Goal: Task Accomplishment & Management: Manage account settings

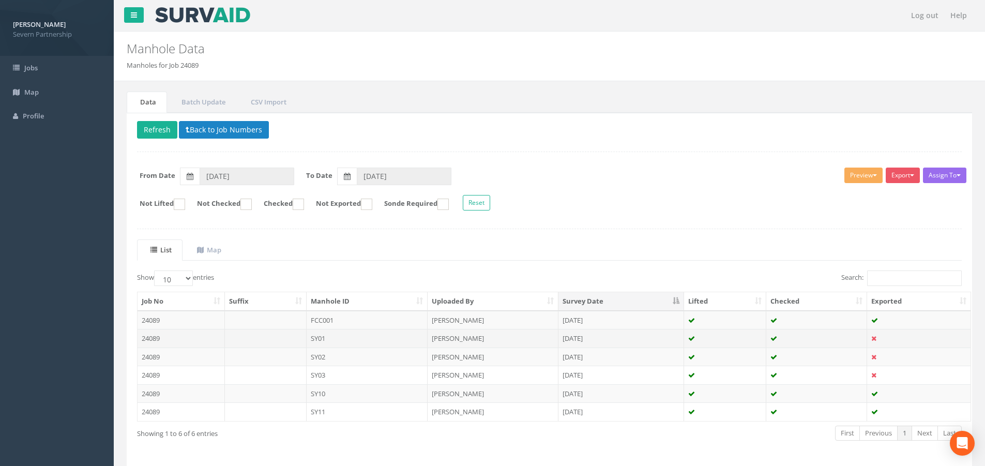
click at [438, 341] on td "[PERSON_NAME]" at bounding box center [492, 338] width 131 height 19
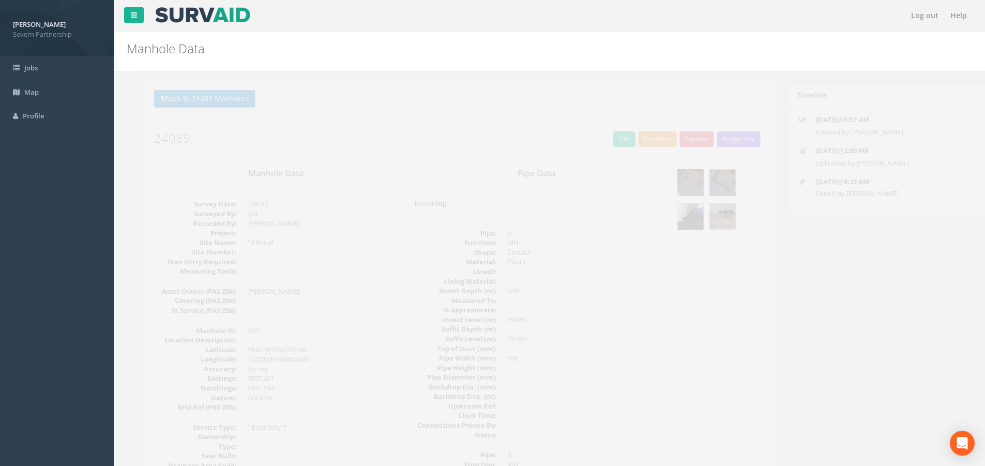
click at [654, 141] on button "Preview" at bounding box center [640, 139] width 38 height 16
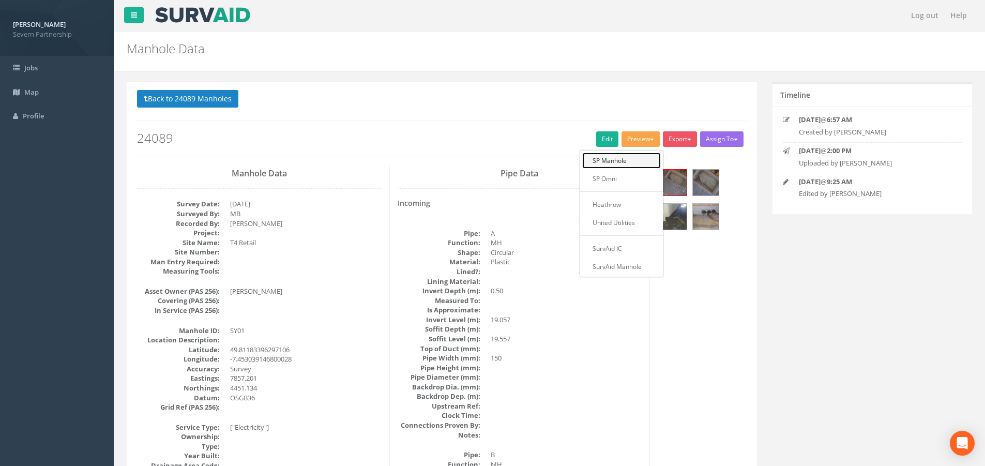
click at [651, 158] on link "SP Manhole" at bounding box center [621, 160] width 79 height 16
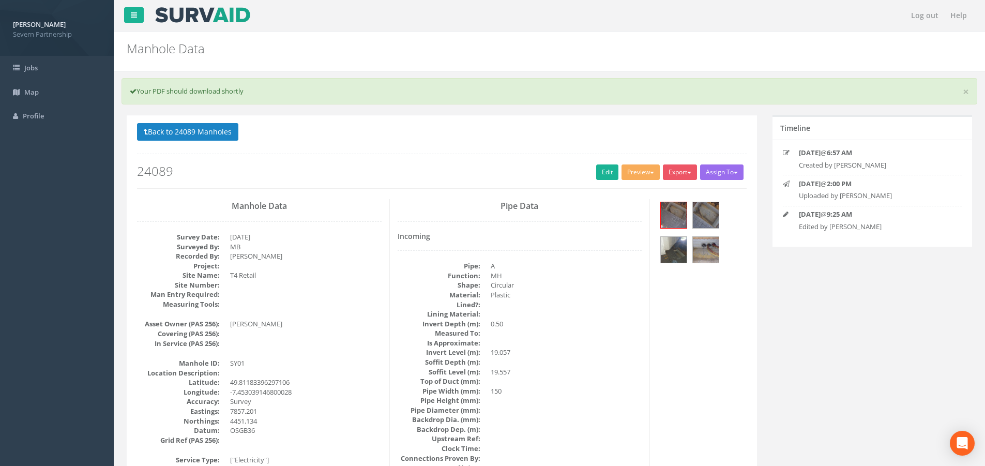
click at [231, 145] on div "Back to 24089 Manholes Back to Map Assign To No Companies Added Export SP Manho…" at bounding box center [441, 156] width 609 height 66
click at [228, 135] on button "Back to 24089 Manholes" at bounding box center [187, 132] width 101 height 18
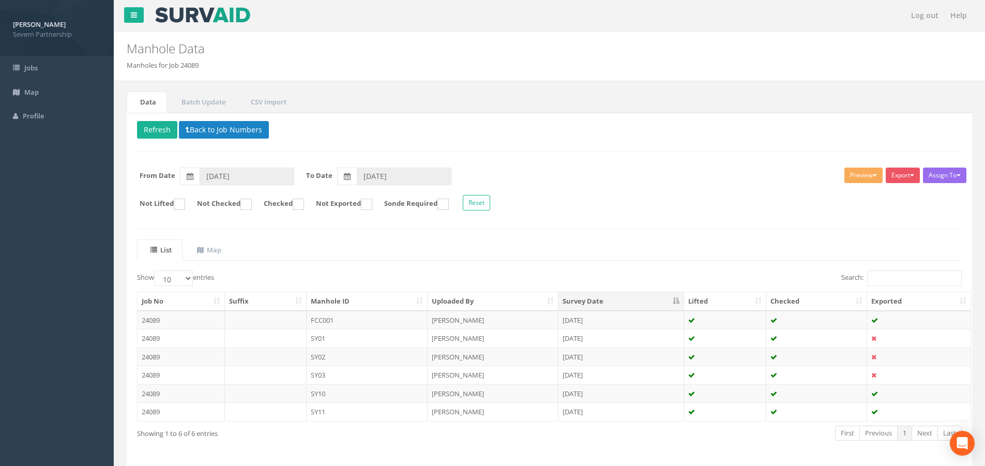
scroll to position [37, 0]
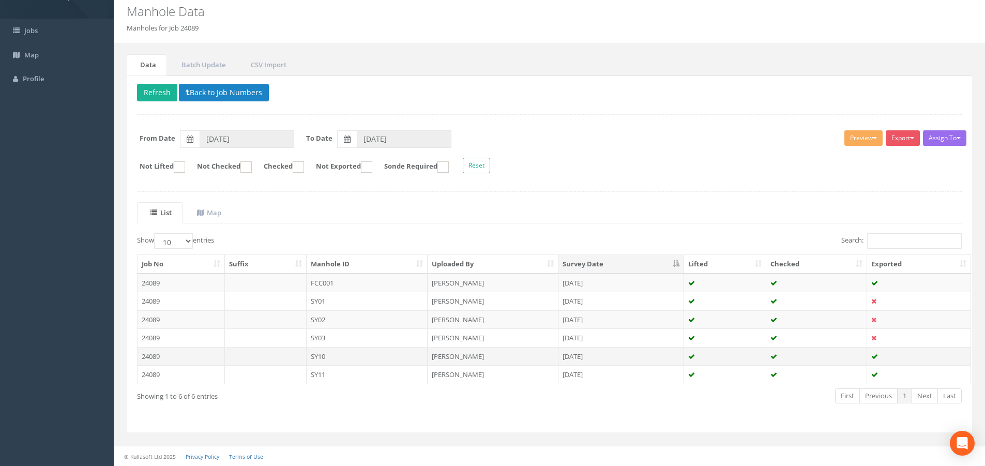
click at [392, 359] on td "SY10" at bounding box center [367, 356] width 121 height 19
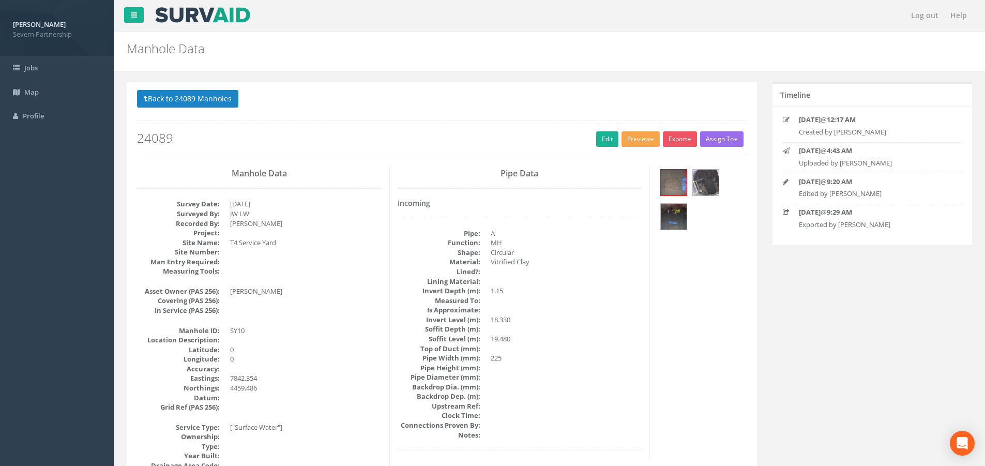
click at [650, 135] on button "Preview" at bounding box center [640, 139] width 38 height 16
click at [635, 159] on link "SP Manhole" at bounding box center [621, 160] width 79 height 16
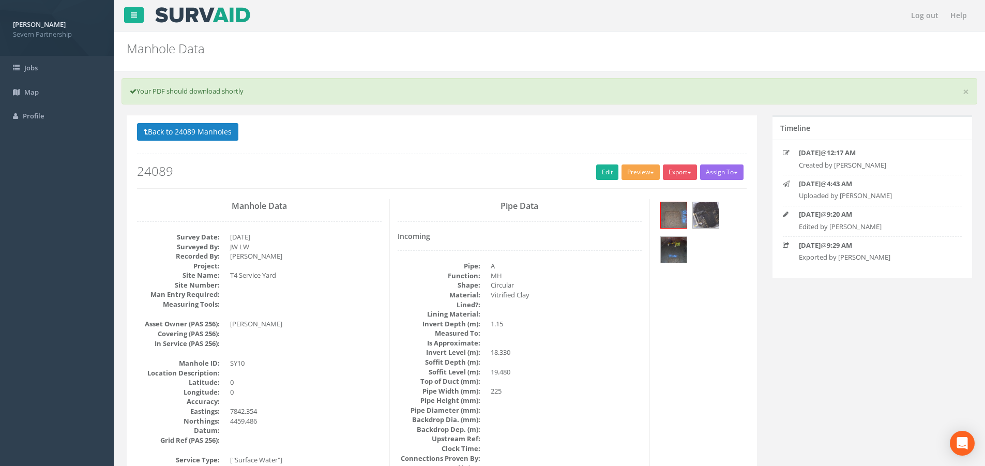
click at [632, 170] on button "Preview" at bounding box center [640, 172] width 38 height 16
click at [624, 187] on link "SP Manhole" at bounding box center [621, 194] width 79 height 16
click at [229, 136] on button "Back to 24089 Manholes" at bounding box center [187, 132] width 101 height 18
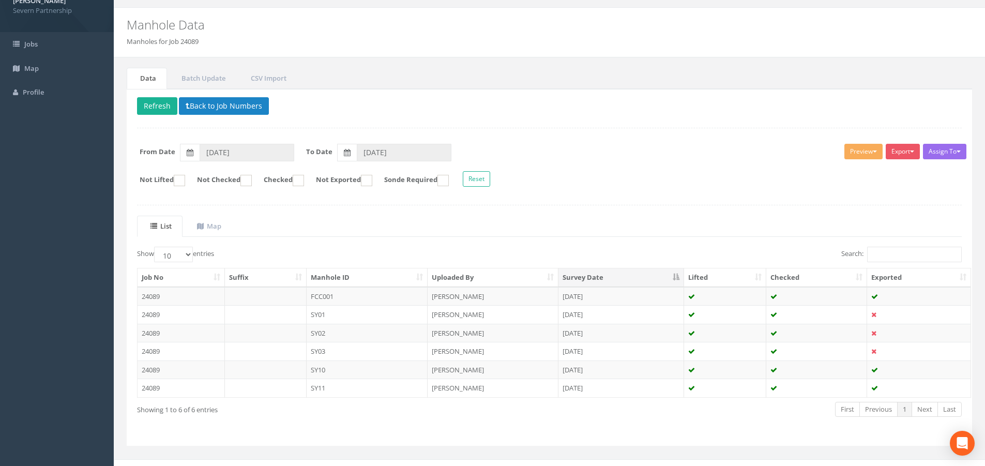
scroll to position [37, 0]
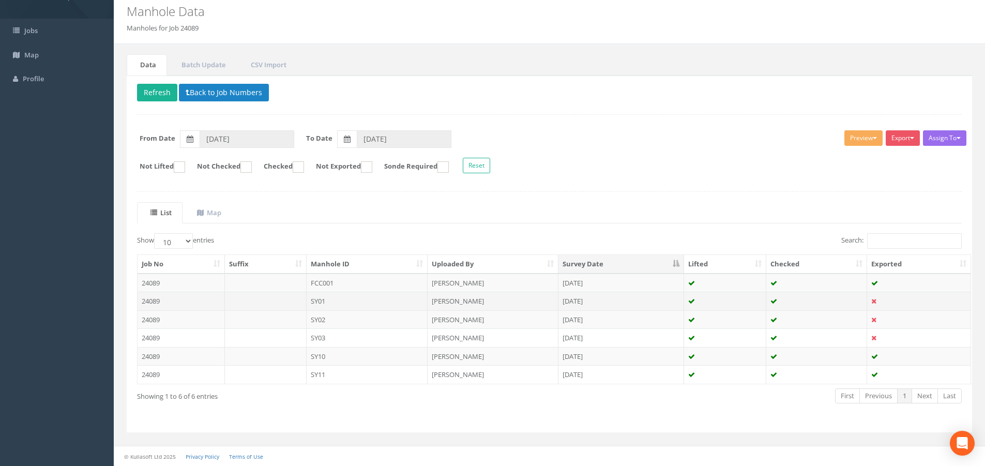
click at [626, 299] on td "[DATE]" at bounding box center [621, 301] width 126 height 19
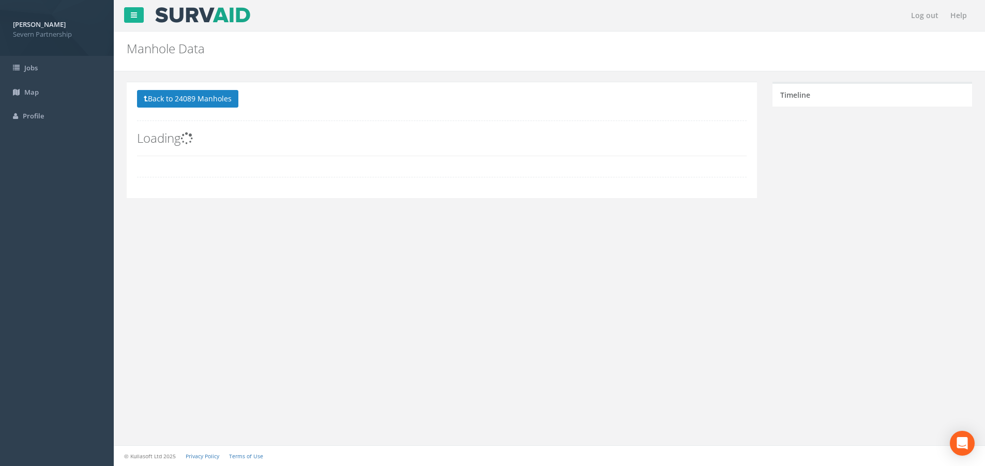
scroll to position [0, 0]
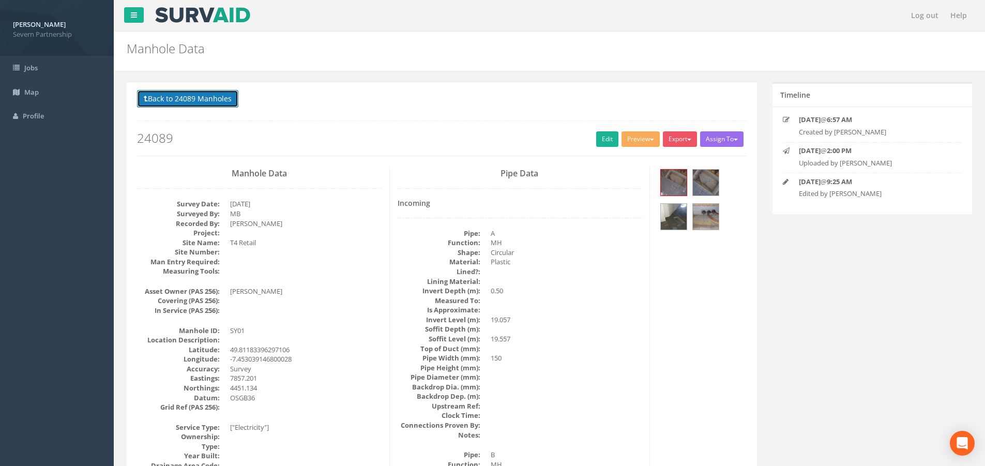
click at [178, 91] on button "Back to 24089 Manholes" at bounding box center [187, 99] width 101 height 18
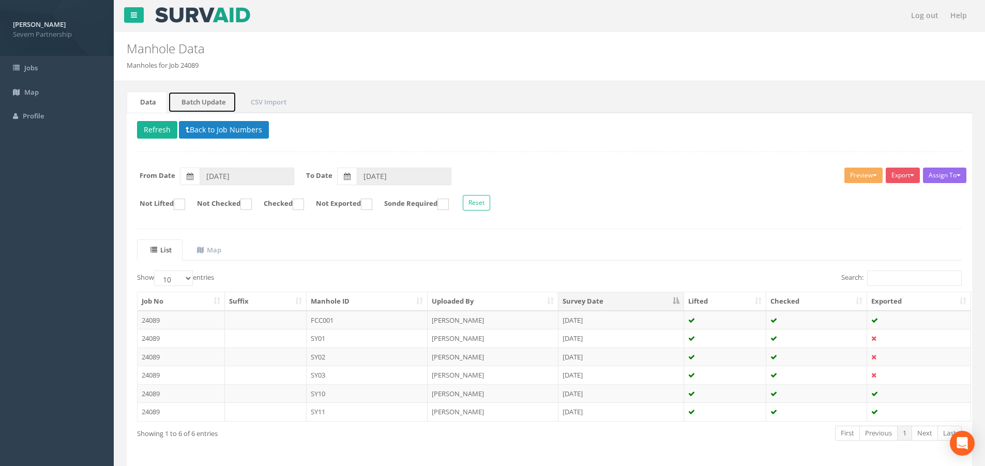
click at [221, 104] on link "Batch Update" at bounding box center [202, 101] width 68 height 21
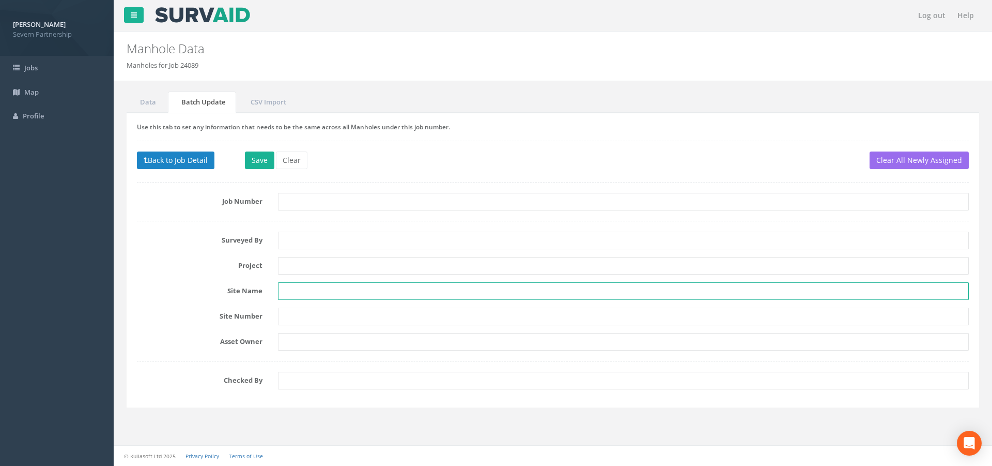
click at [312, 287] on input "text" at bounding box center [623, 291] width 691 height 18
type input "t"
type input "T4 Service Yard"
click at [320, 206] on input "text" at bounding box center [623, 202] width 691 height 18
type input "24089"
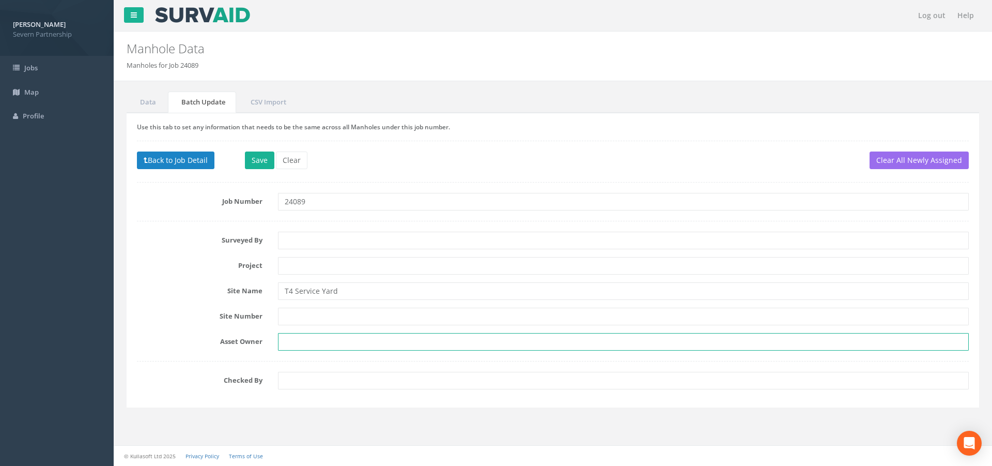
click at [303, 339] on input "text" at bounding box center [623, 342] width 691 height 18
type input "[PERSON_NAME]"
click at [301, 312] on input "text" at bounding box center [623, 317] width 691 height 18
click at [303, 267] on input "text" at bounding box center [623, 266] width 691 height 18
click at [254, 156] on button "Save" at bounding box center [259, 160] width 29 height 18
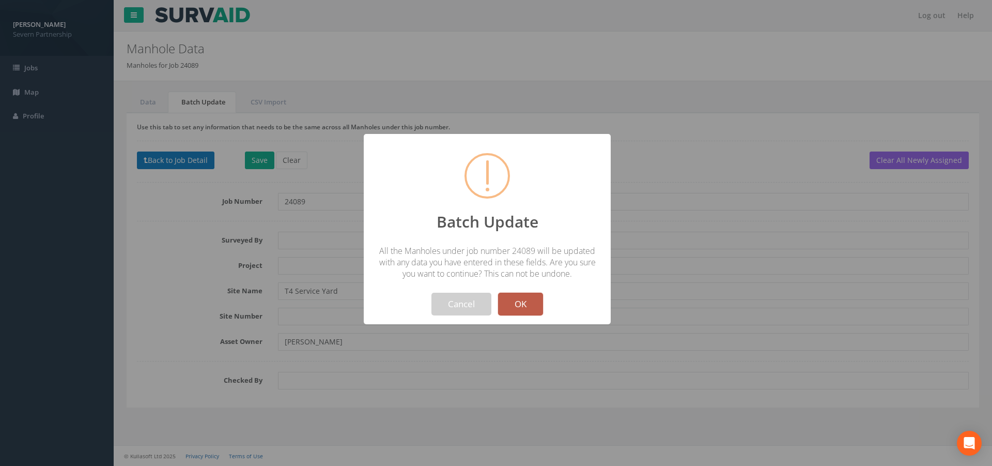
click at [515, 302] on button "OK" at bounding box center [520, 304] width 45 height 23
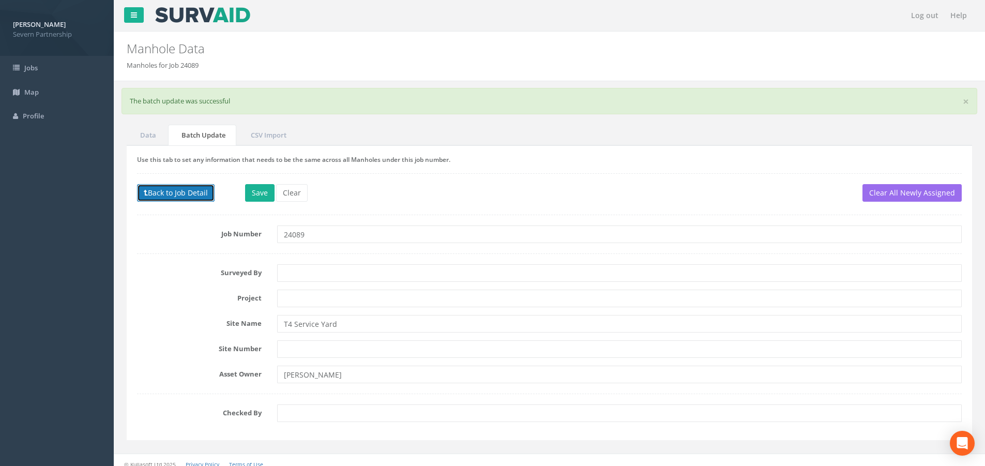
click at [166, 183] on div "Use this tab to set any information that needs to be the same across all Manhol…" at bounding box center [549, 292] width 845 height 295
click at [180, 191] on button "Back to Job Detail" at bounding box center [176, 193] width 78 height 18
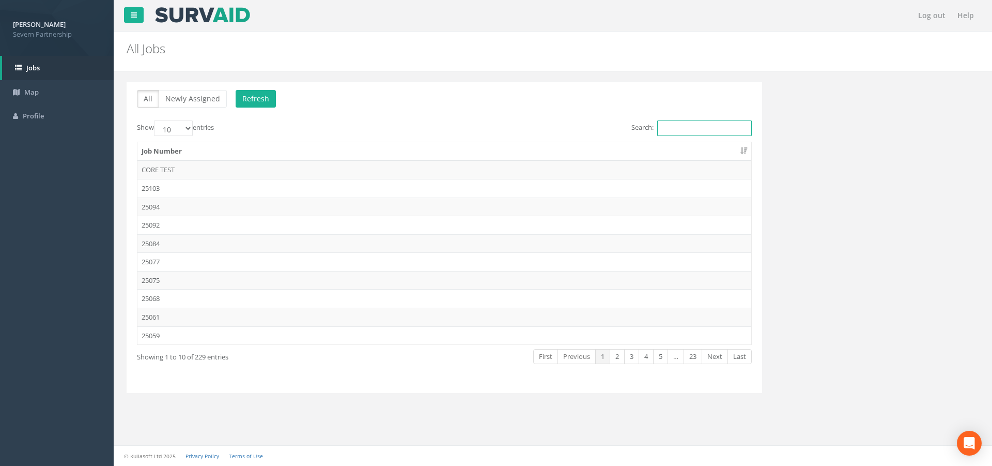
click at [698, 126] on input "Search:" at bounding box center [704, 128] width 95 height 16
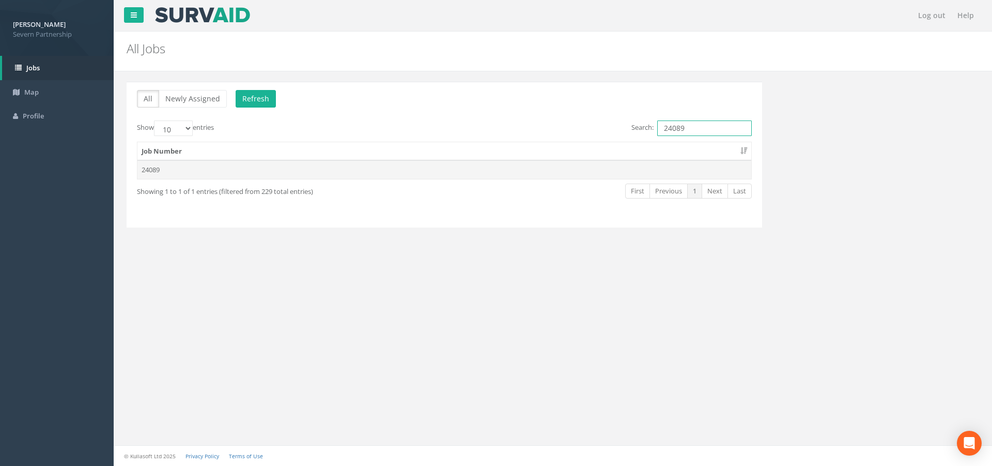
type input "24089"
click at [561, 170] on td "24089" at bounding box center [444, 169] width 614 height 19
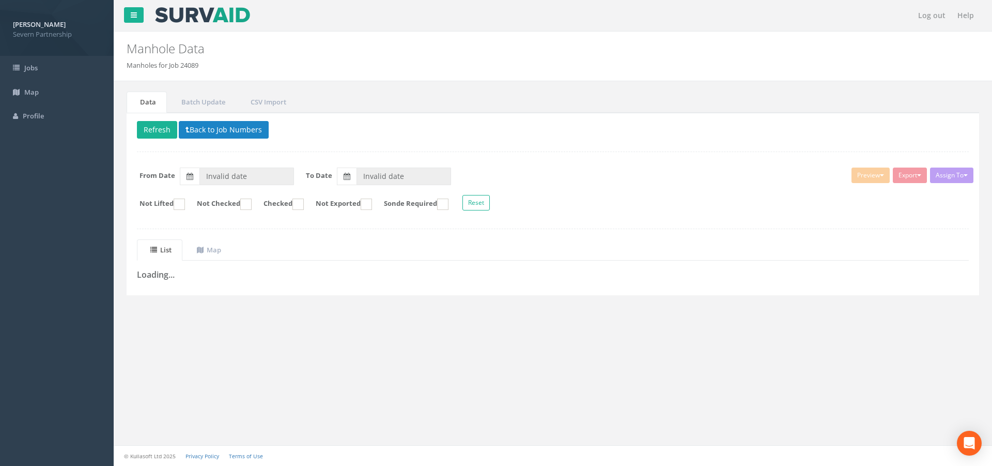
type input "[DATE]"
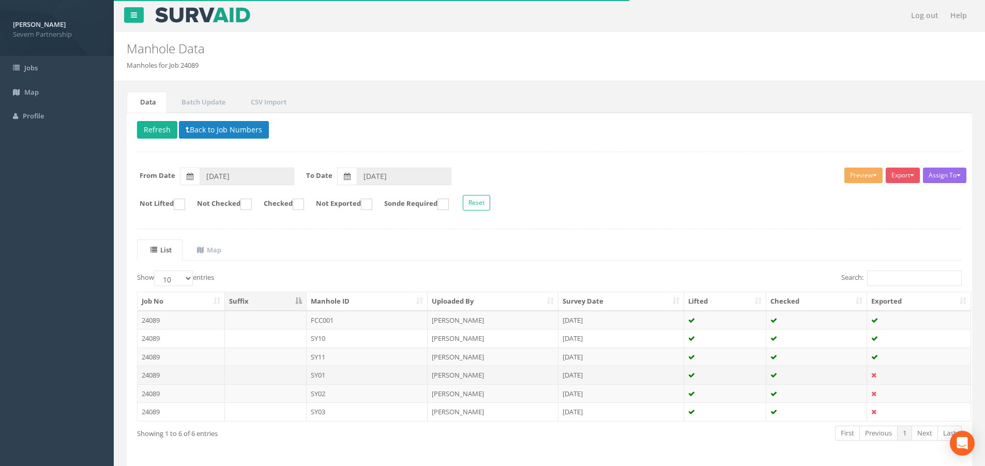
click at [507, 378] on td "[PERSON_NAME]" at bounding box center [492, 374] width 131 height 19
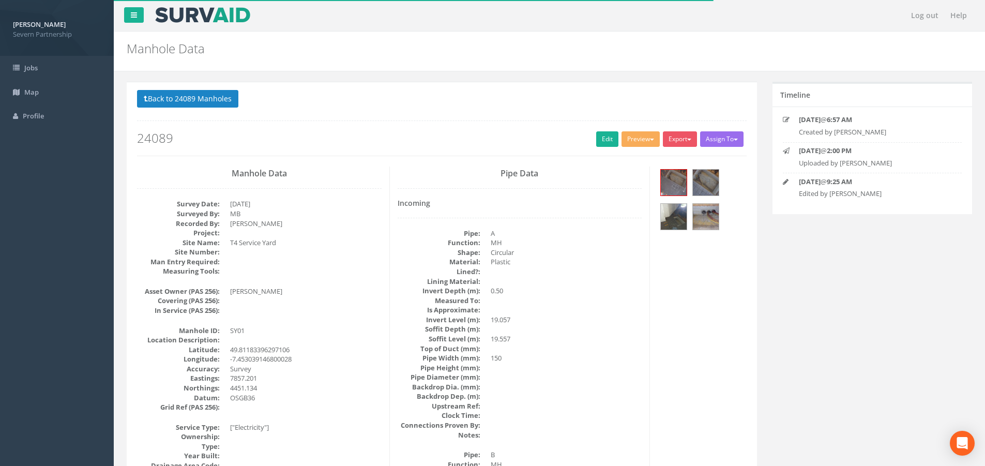
click at [647, 147] on div "Preview SP Manhole SP Omni Heathrow United Utilities SurvAid IC SurvAid Manhole" at bounding box center [641, 140] width 41 height 18
click at [642, 141] on button "Preview" at bounding box center [640, 139] width 38 height 16
click at [638, 158] on link "SP Manhole" at bounding box center [621, 160] width 79 height 16
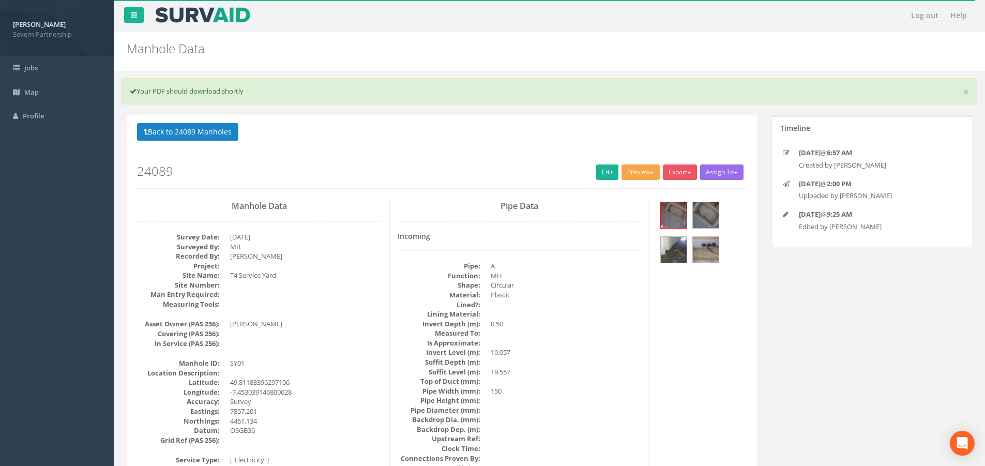
click at [650, 171] on button "Preview" at bounding box center [640, 172] width 38 height 16
click at [636, 196] on link "SP Manhole" at bounding box center [621, 194] width 79 height 16
click at [203, 129] on button "Back to 24089 Manholes" at bounding box center [187, 132] width 101 height 18
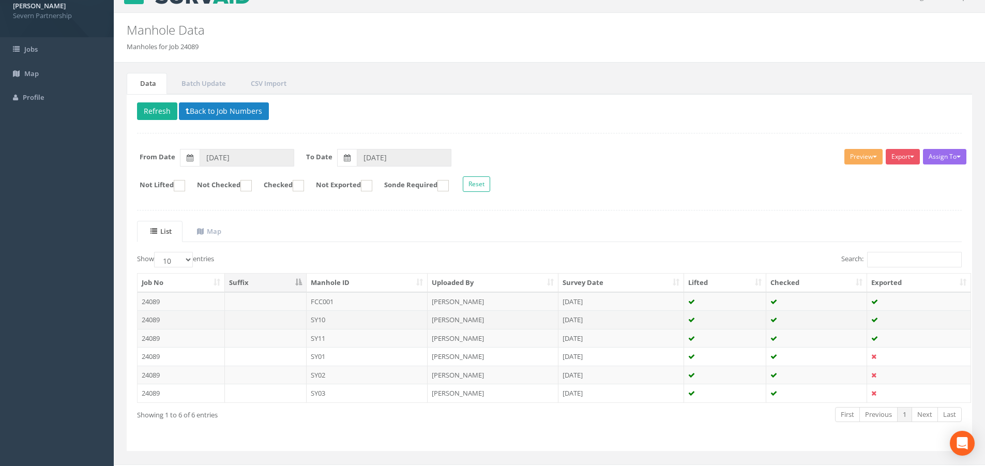
scroll to position [37, 0]
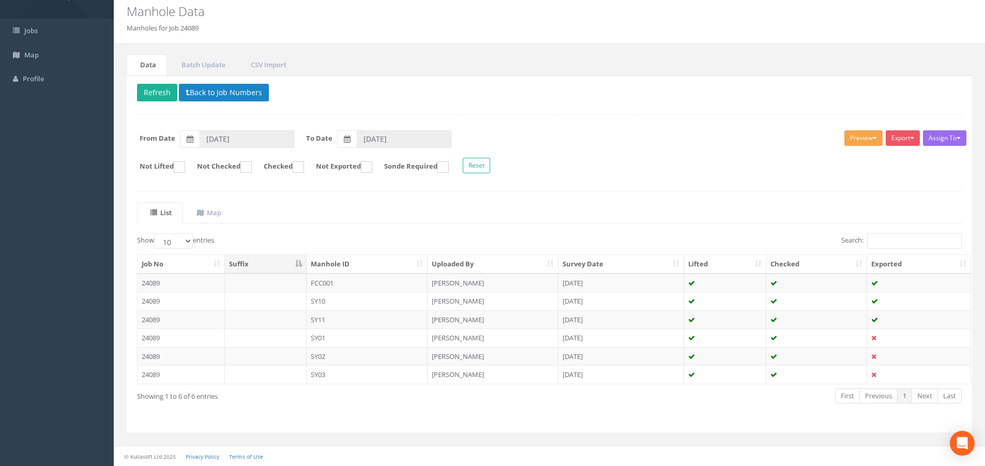
click at [844, 132] on button "Preview" at bounding box center [863, 138] width 38 height 16
click at [908, 136] on button "Export" at bounding box center [902, 138] width 34 height 16
click at [405, 281] on td "FCC001" at bounding box center [367, 282] width 121 height 19
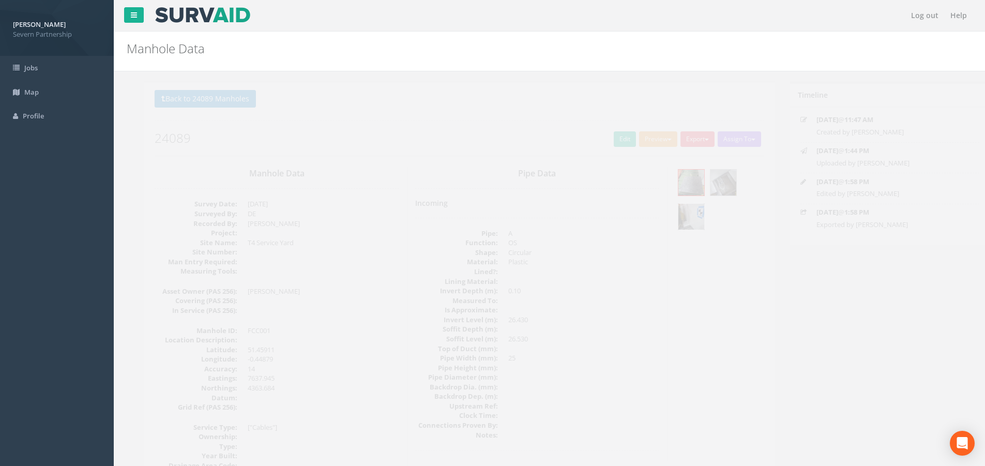
click at [666, 208] on img at bounding box center [674, 217] width 26 height 26
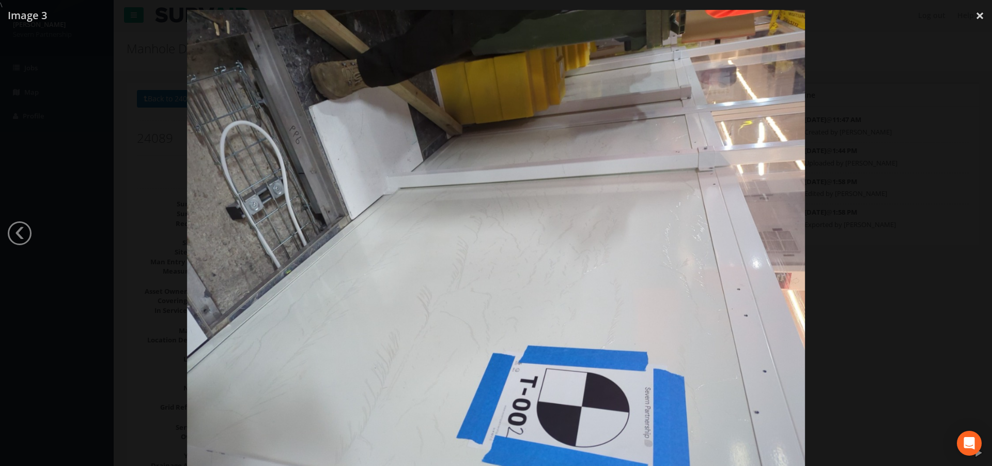
click at [878, 172] on div at bounding box center [496, 243] width 992 height 466
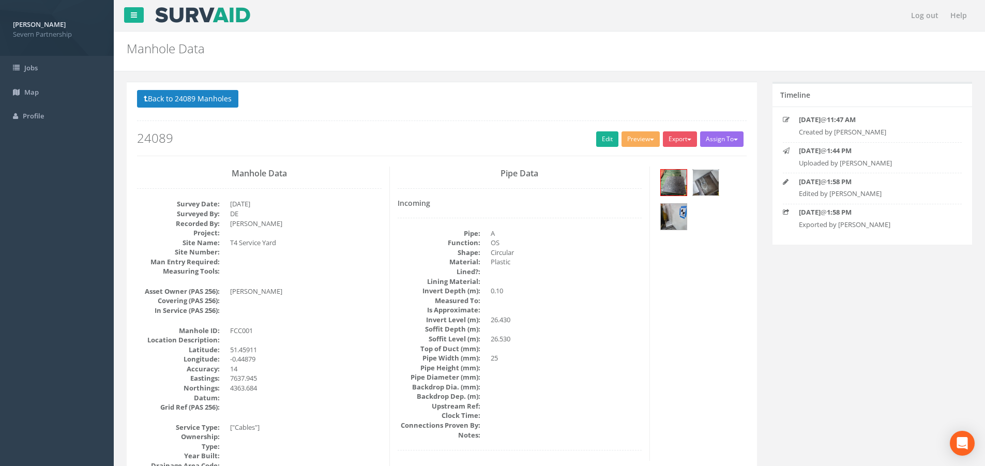
click at [715, 178] on img at bounding box center [706, 183] width 26 height 26
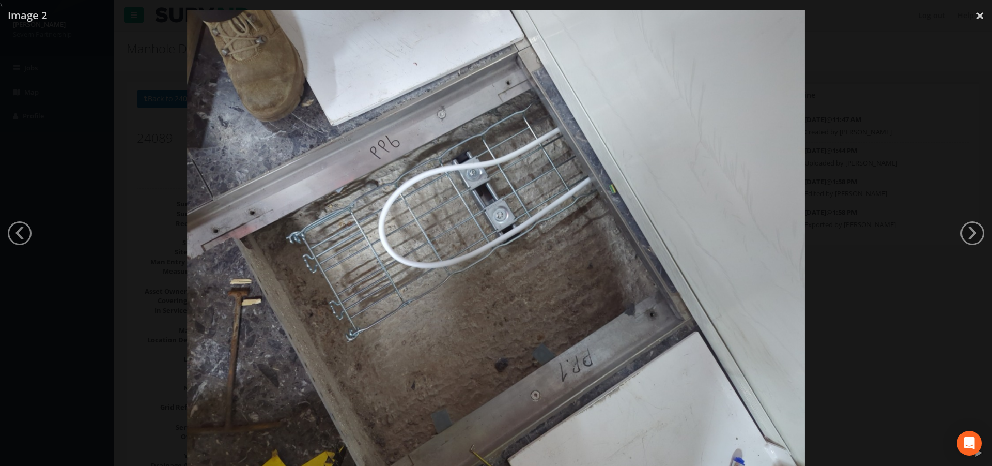
click at [858, 172] on div at bounding box center [496, 243] width 992 height 466
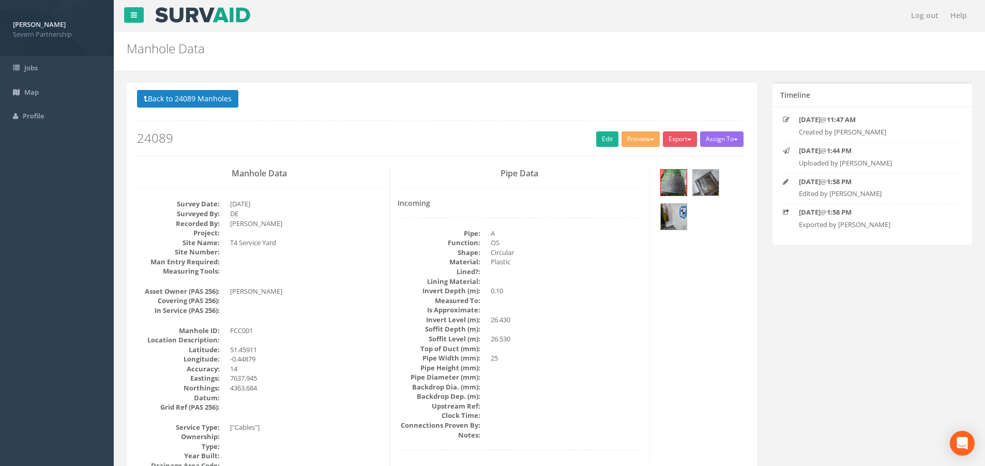
click at [653, 182] on div at bounding box center [702, 200] width 104 height 69
click at [607, 137] on link "Edit" at bounding box center [607, 139] width 22 height 16
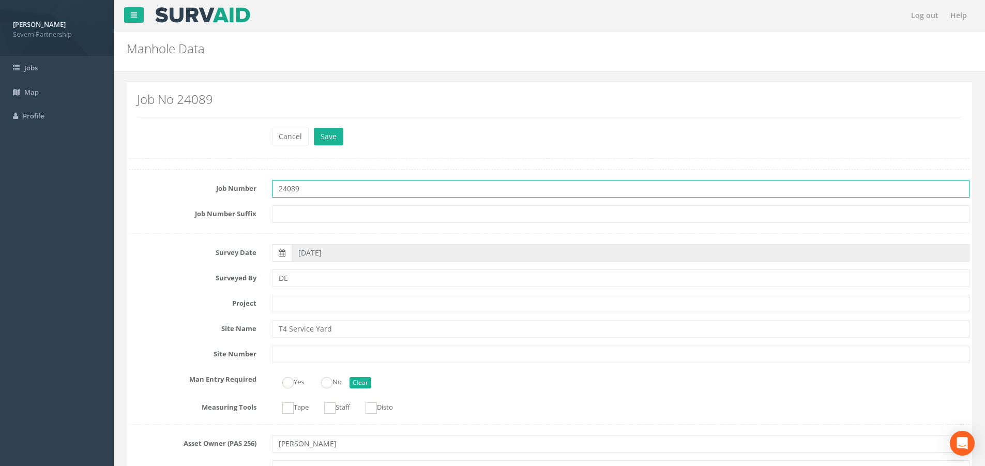
click at [366, 192] on input "24089" at bounding box center [620, 189] width 697 height 18
click at [307, 186] on input "24089 Uknown" at bounding box center [620, 189] width 697 height 18
type input "24089 Unknown"
click at [333, 145] on div "Cancel Save Delete" at bounding box center [620, 138] width 713 height 20
click at [332, 129] on button "Save" at bounding box center [328, 137] width 29 height 18
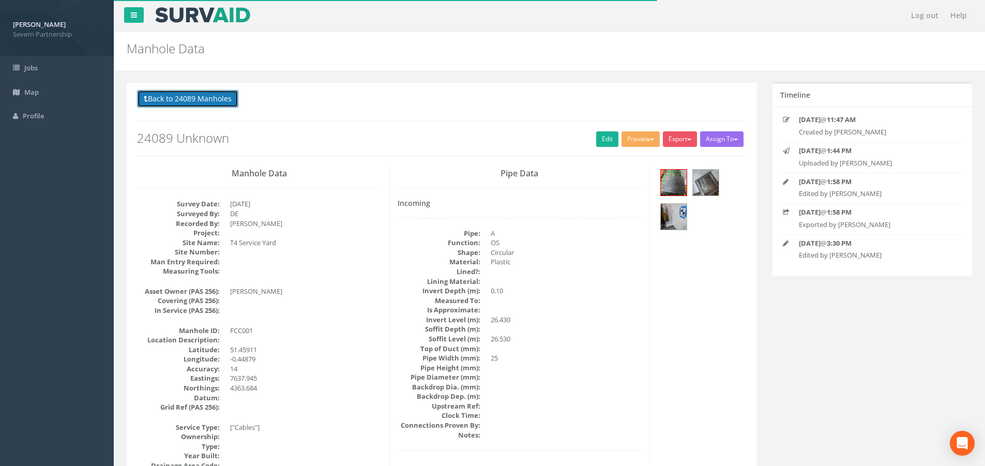
click at [175, 95] on button "Back to 24089 Manholes" at bounding box center [187, 99] width 101 height 18
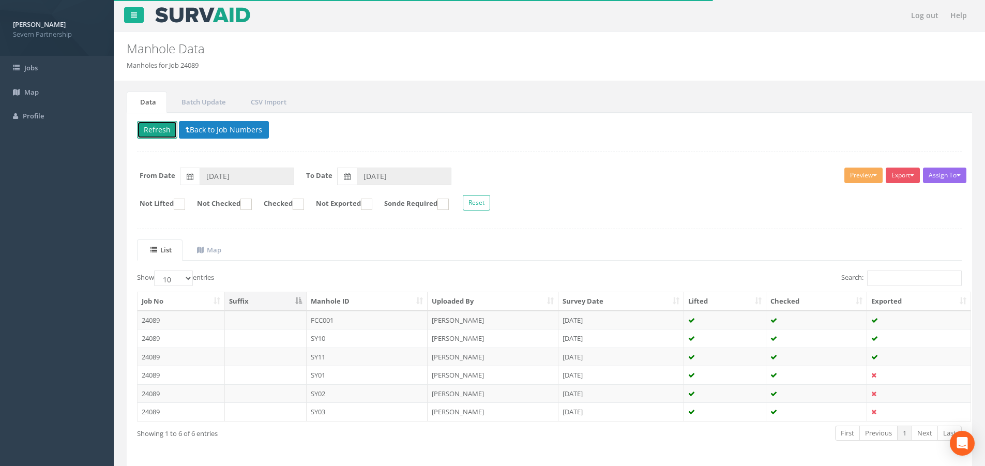
click at [163, 134] on button "Refresh" at bounding box center [157, 130] width 40 height 18
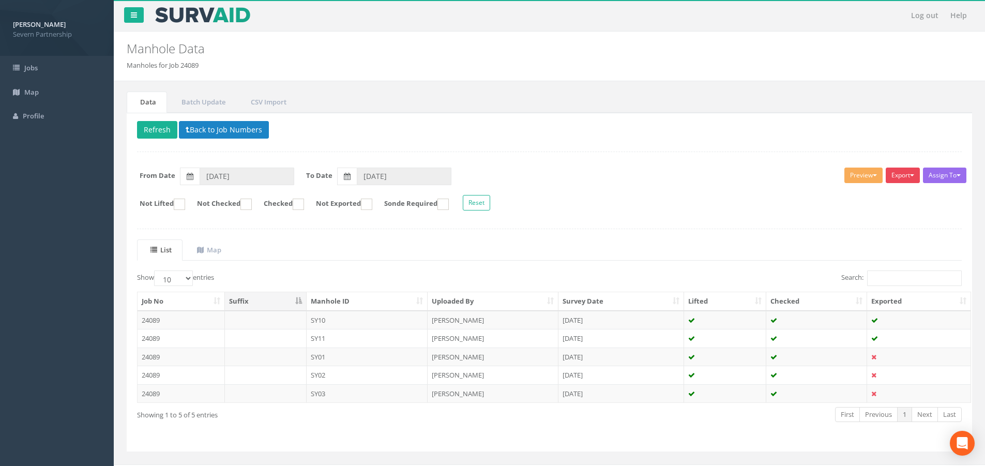
click at [910, 176] on span "button" at bounding box center [912, 175] width 4 height 2
click at [892, 199] on link "SP Manhole" at bounding box center [877, 197] width 88 height 16
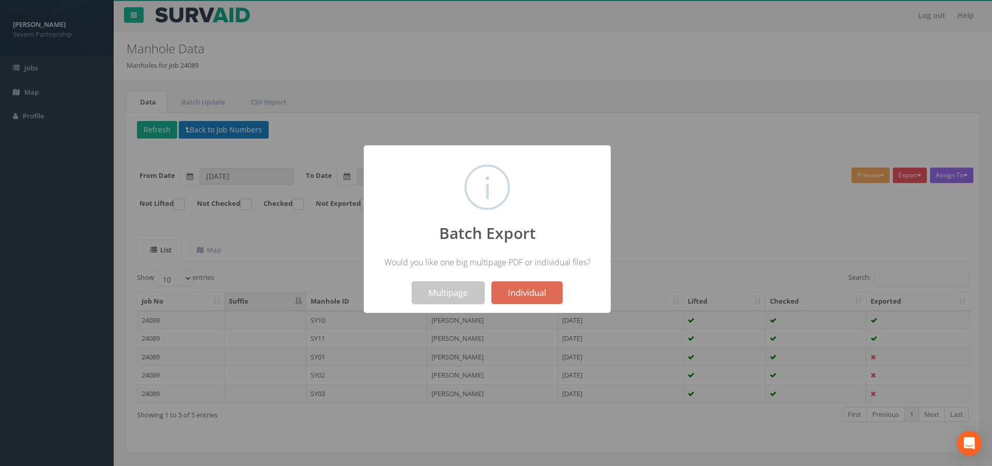
click at [454, 289] on button "Multipage" at bounding box center [448, 292] width 73 height 23
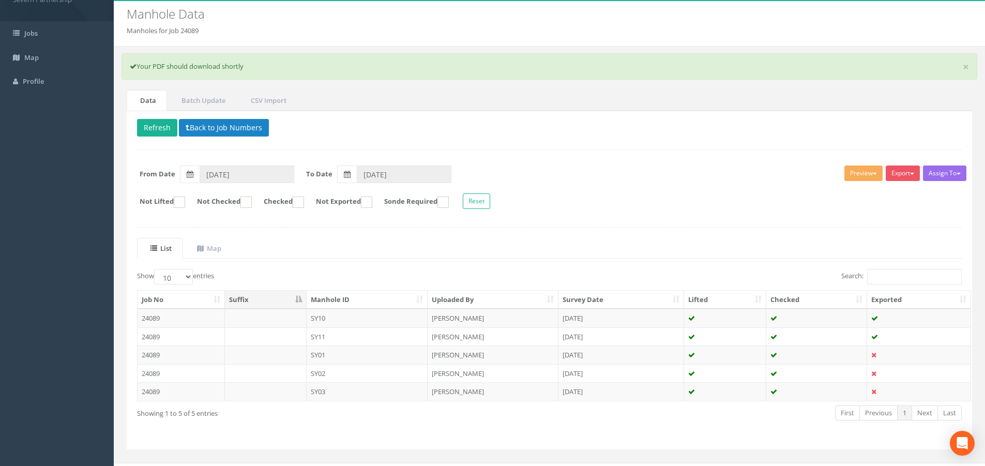
scroll to position [52, 0]
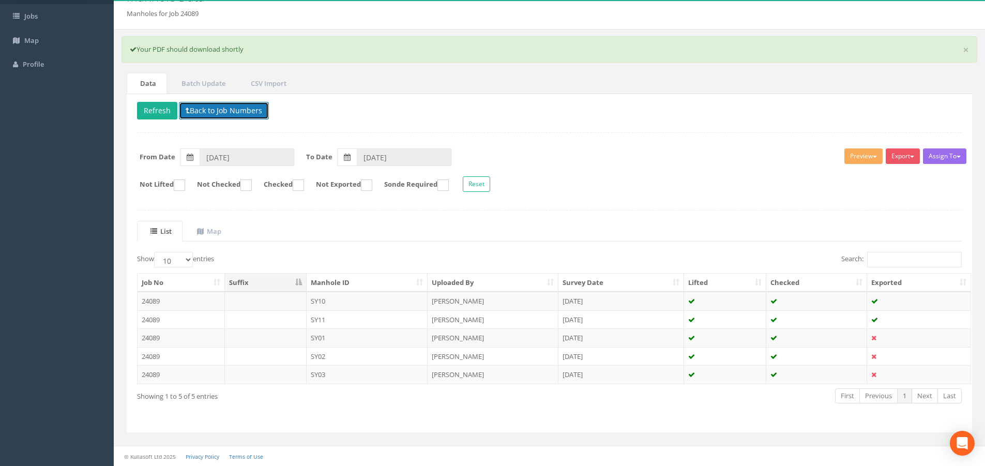
click at [210, 105] on button "Back to Job Numbers" at bounding box center [224, 111] width 90 height 18
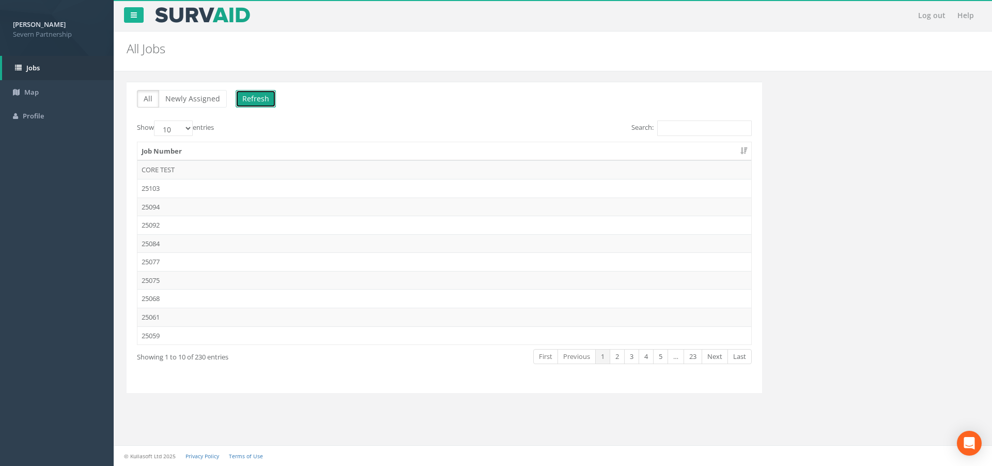
click at [240, 101] on button "Refresh" at bounding box center [256, 99] width 40 height 18
